Goal: Find contact information: Find contact information

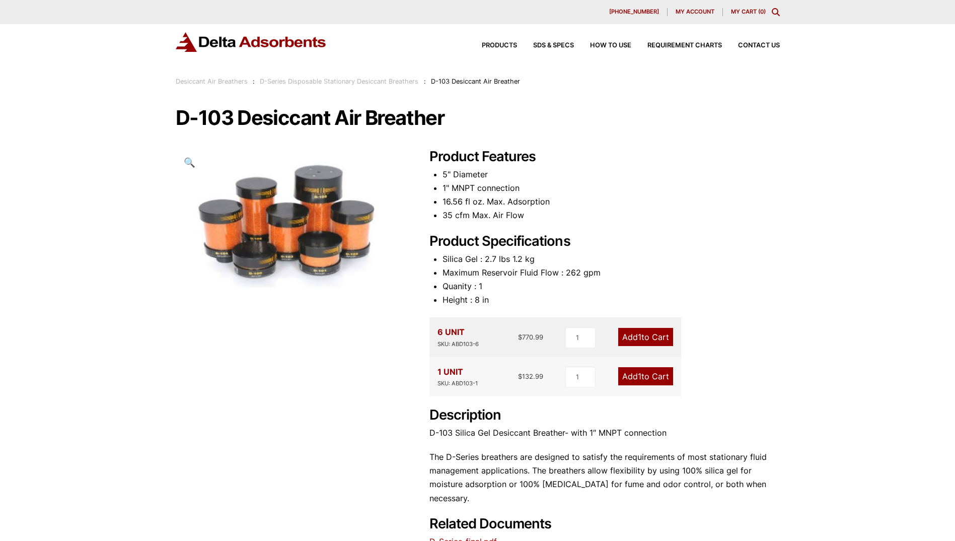
scroll to position [250, 0]
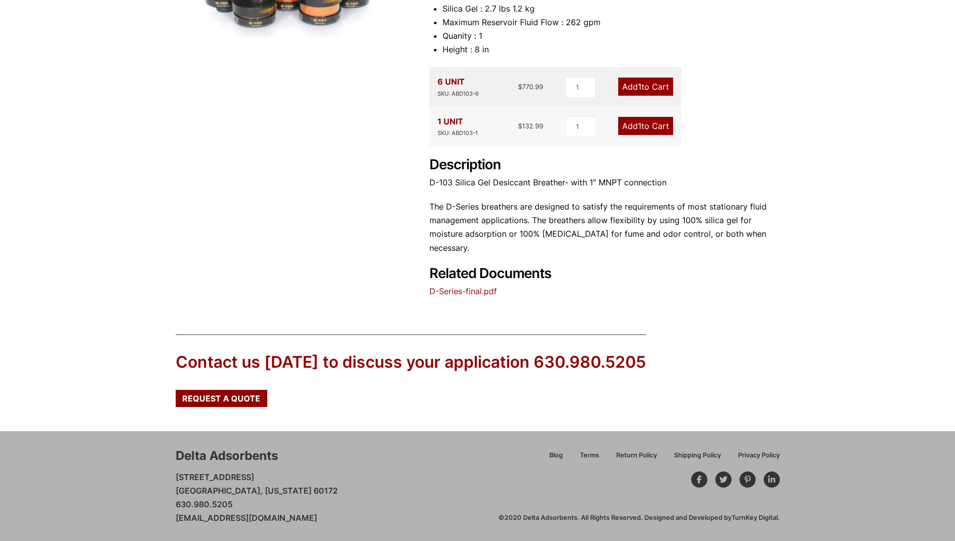
drag, startPoint x: 335, startPoint y: 517, endPoint x: 173, endPoint y: 520, distance: 162.7
click at [173, 520] on div "Delta Adsorbents 28 Congress Circle W. Roselle, Illinois 60172 630.980.5205 cus…" at bounding box center [477, 486] width 955 height 110
drag, startPoint x: 173, startPoint y: 520, endPoint x: 223, endPoint y: 401, distance: 129.5
click at [223, 401] on span "Request a Quote" at bounding box center [221, 398] width 78 height 8
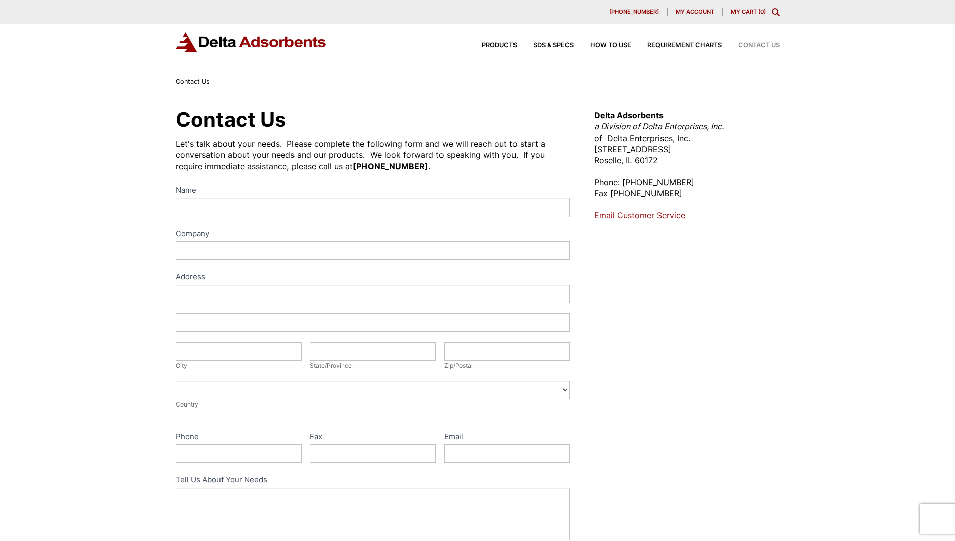
click at [648, 214] on link "Email Customer Service" at bounding box center [639, 215] width 91 height 10
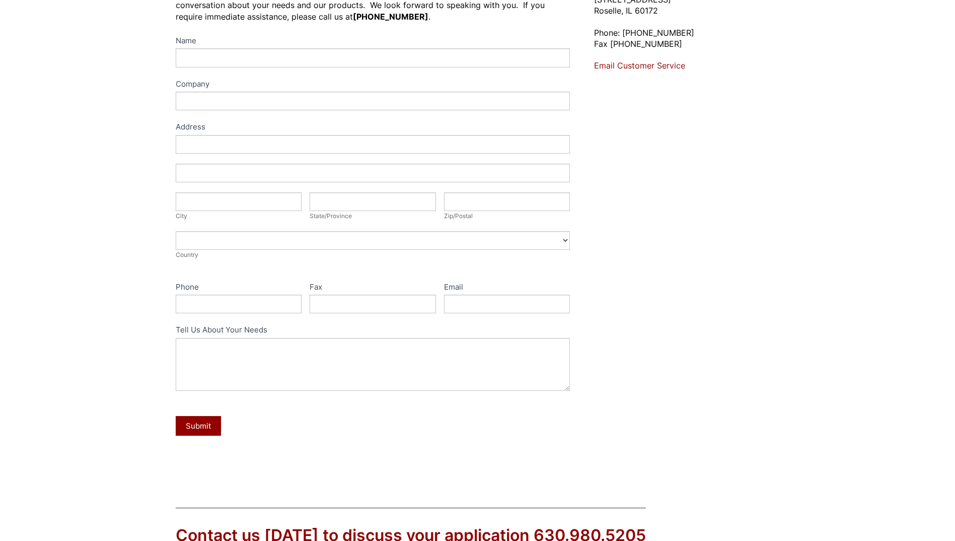
scroll to position [323, 0]
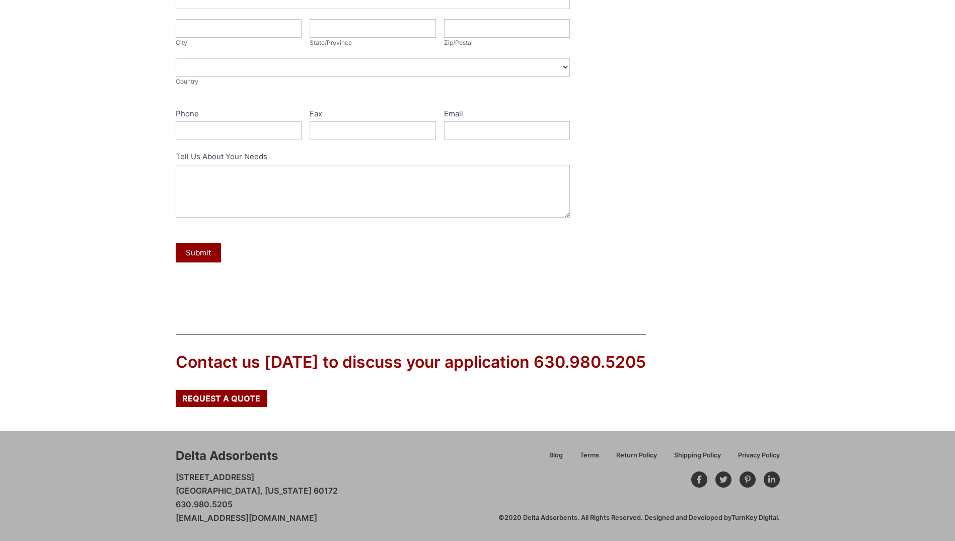
click at [374, 482] on div "Delta Adsorbents 28 Congress Circle W. Roselle, Illinois 60172 630.980.5205 cus…" at bounding box center [337, 486] width 323 height 78
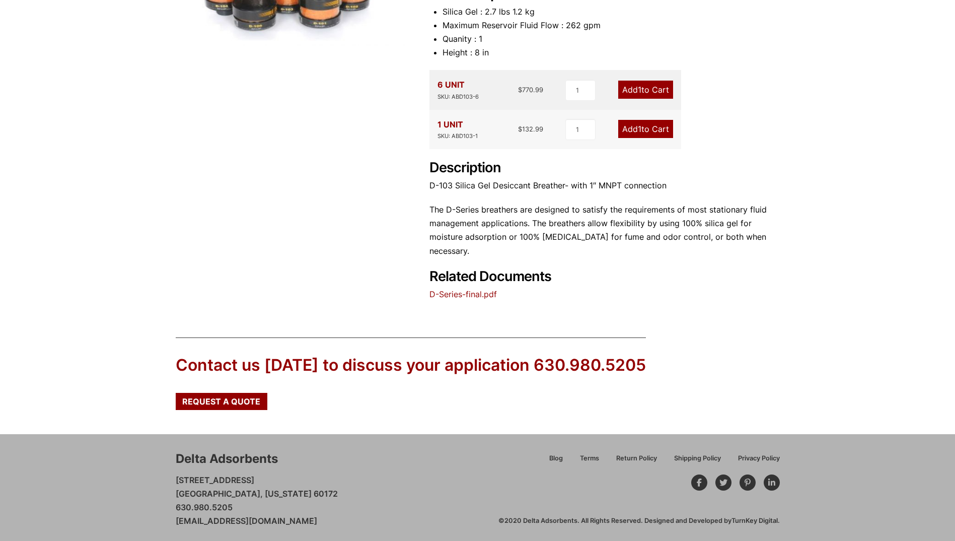
scroll to position [250, 0]
